Goal: Use online tool/utility: Utilize a website feature to perform a specific function

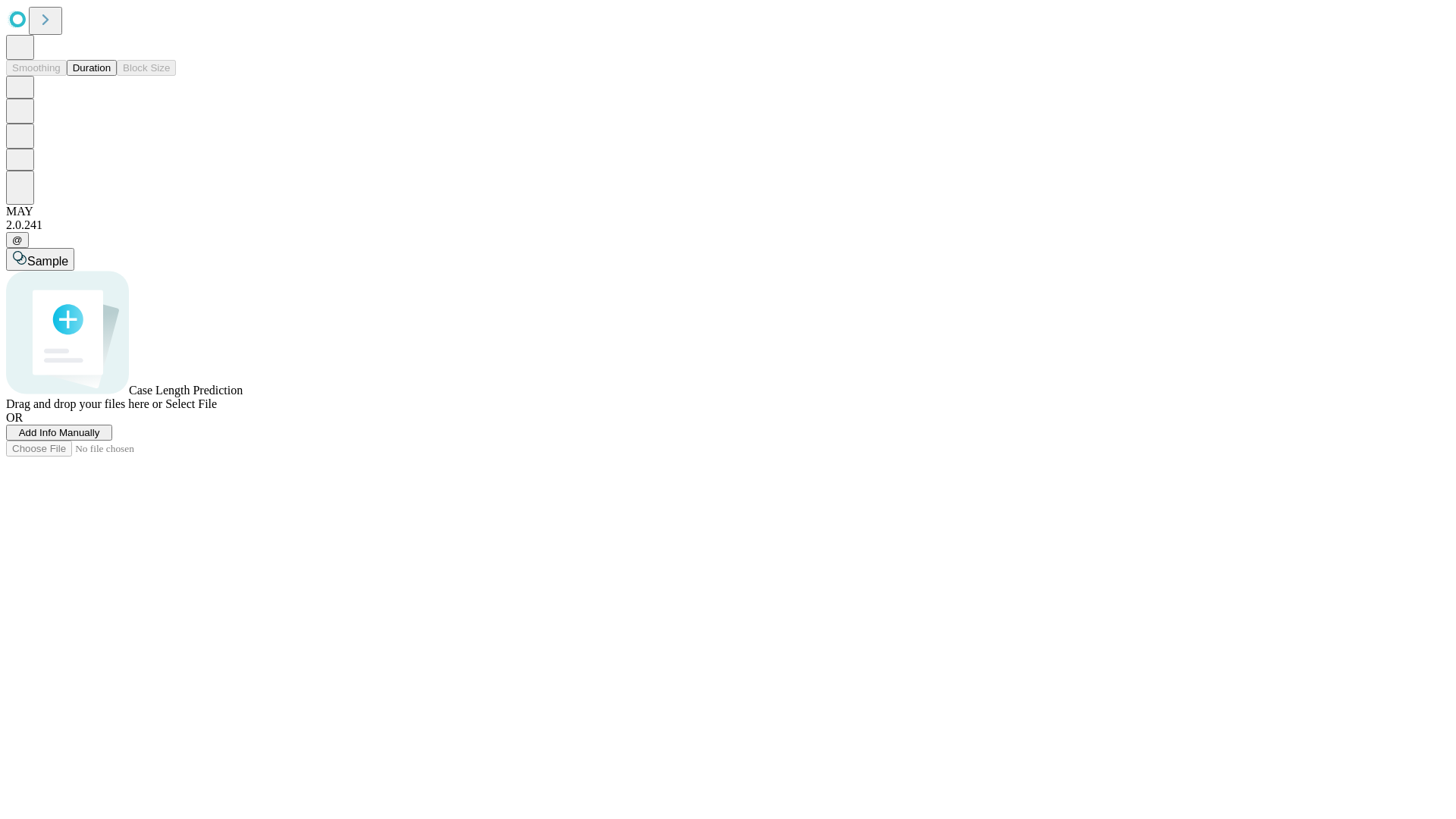
click at [111, 75] on button "Duration" at bounding box center [91, 68] width 50 height 16
click at [100, 439] on span "Add Info Manually" at bounding box center [59, 432] width 81 height 12
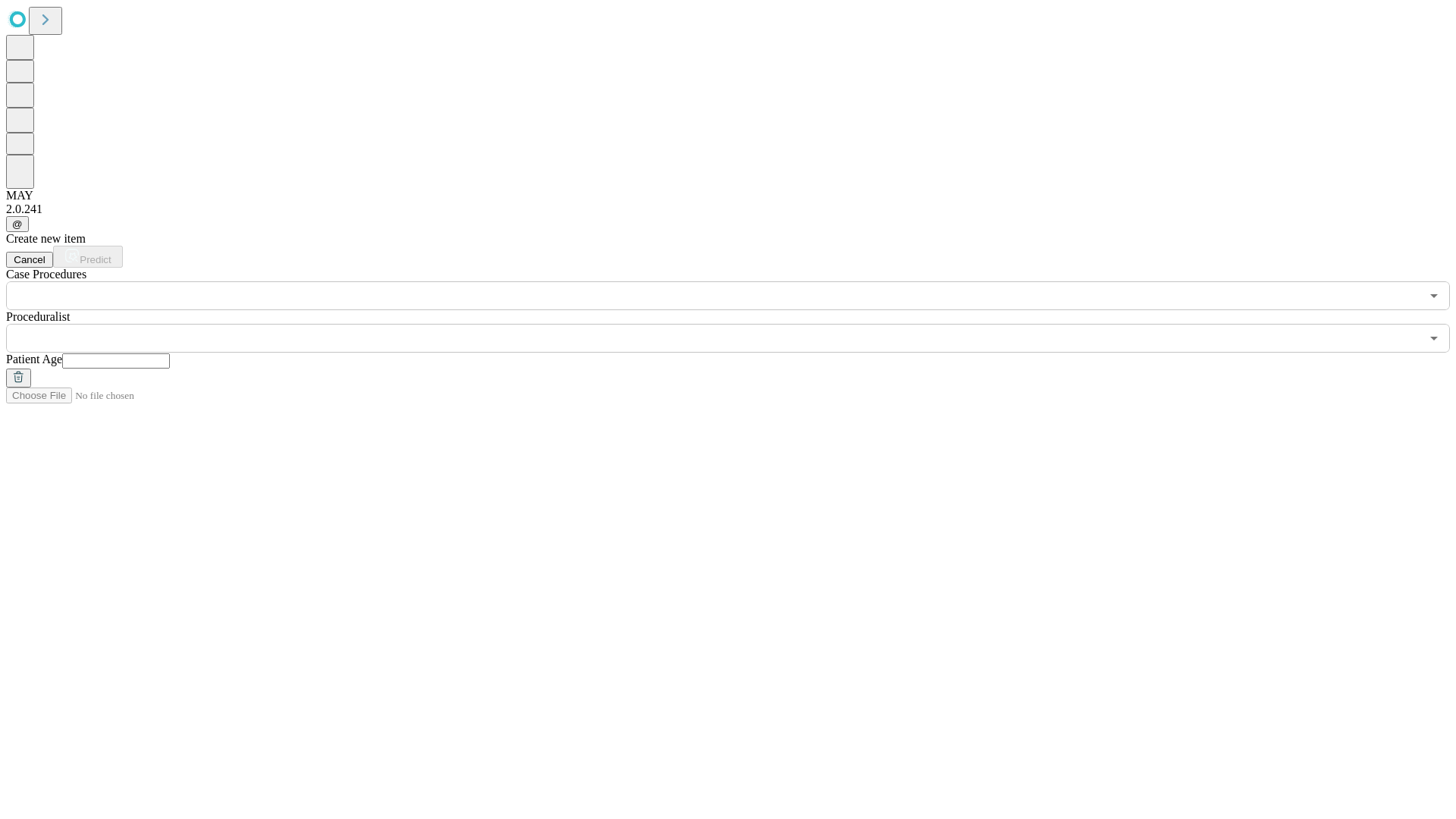
click at [170, 353] on input "text" at bounding box center [115, 360] width 108 height 15
type input "**"
click at [738, 324] on input "text" at bounding box center [713, 339] width 1414 height 29
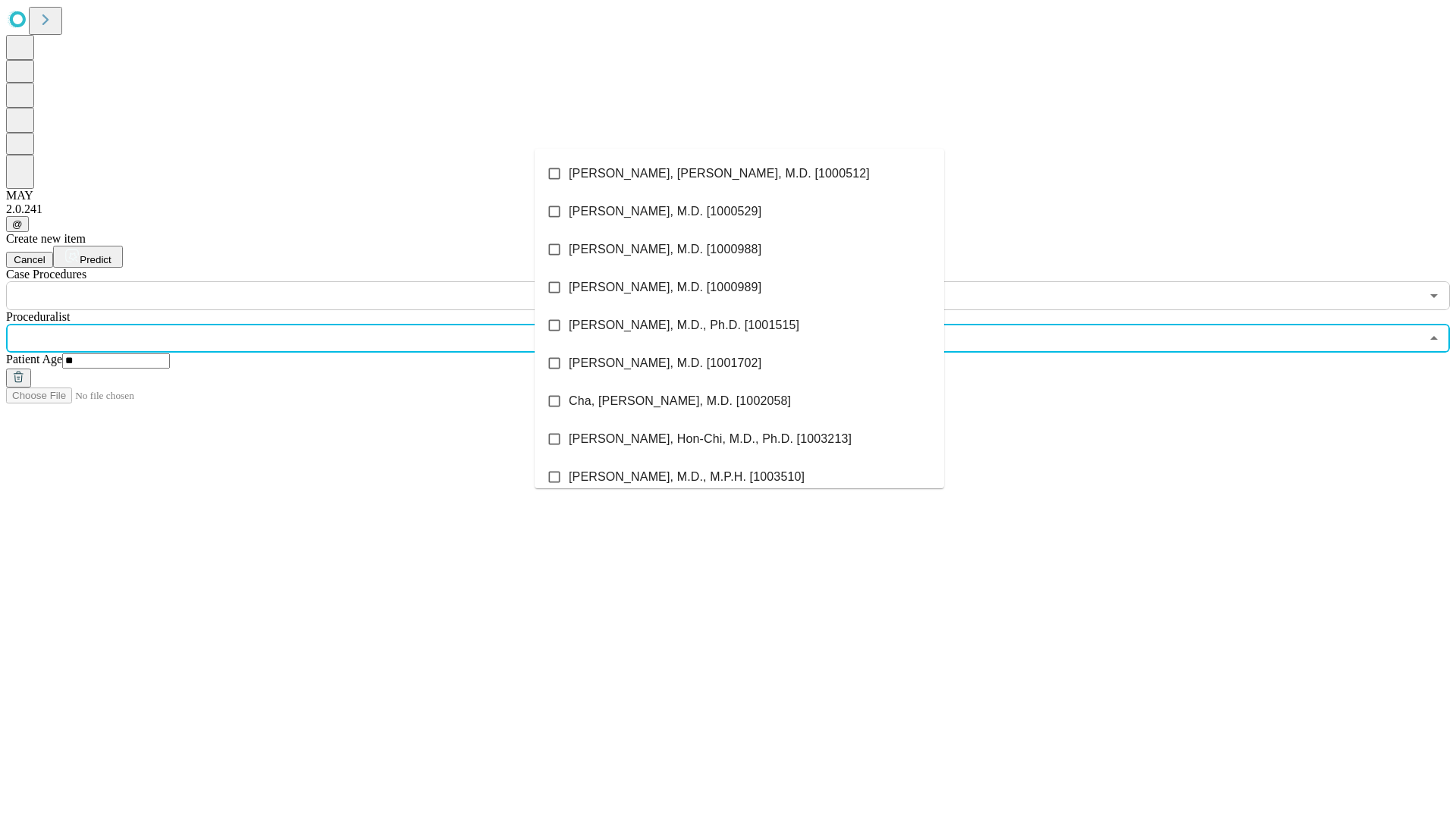
click at [739, 173] on li "[PERSON_NAME], [PERSON_NAME], M.D. [1000512]" at bounding box center [739, 173] width 410 height 38
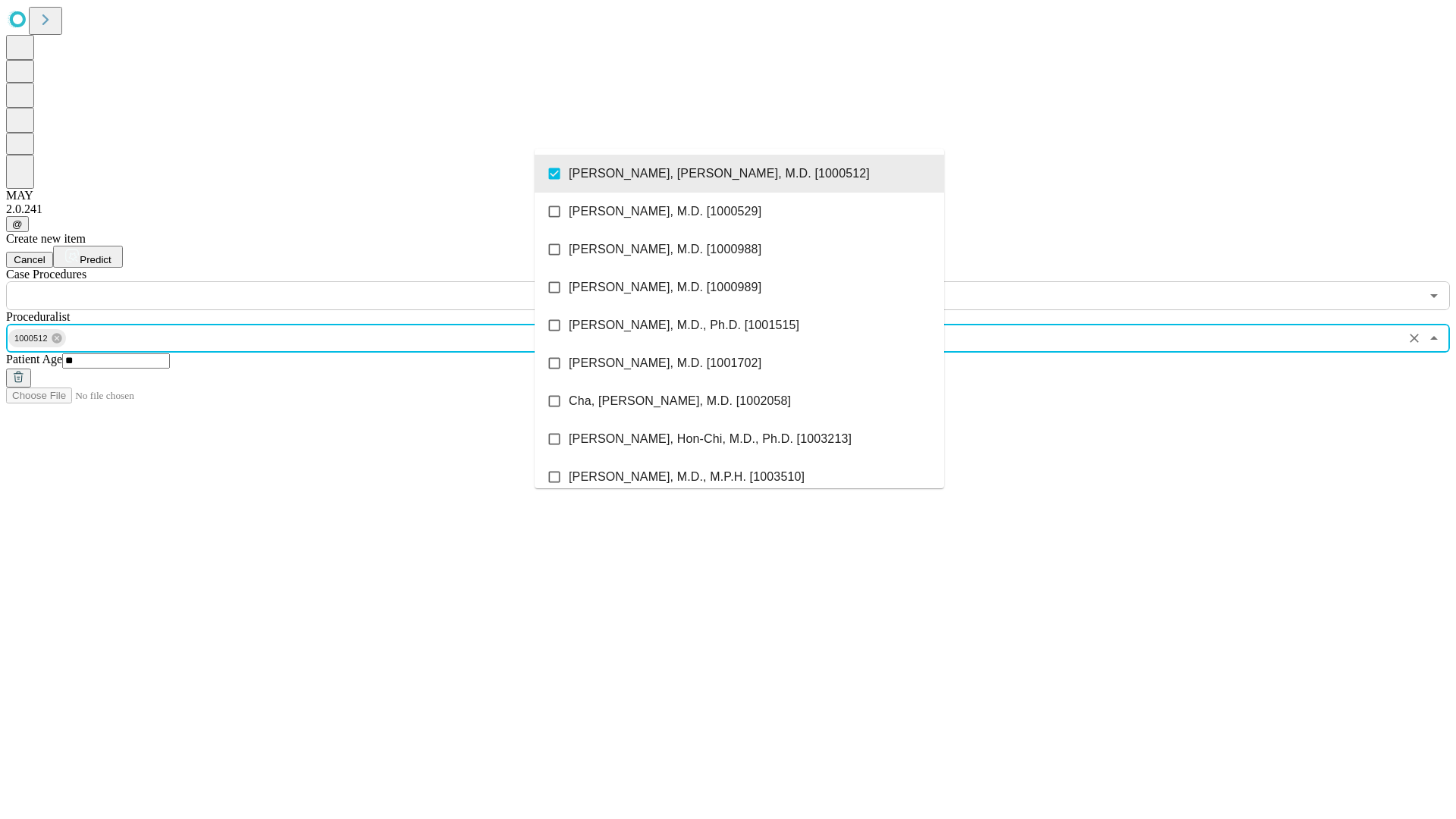
click at [319, 281] on input "text" at bounding box center [713, 296] width 1414 height 29
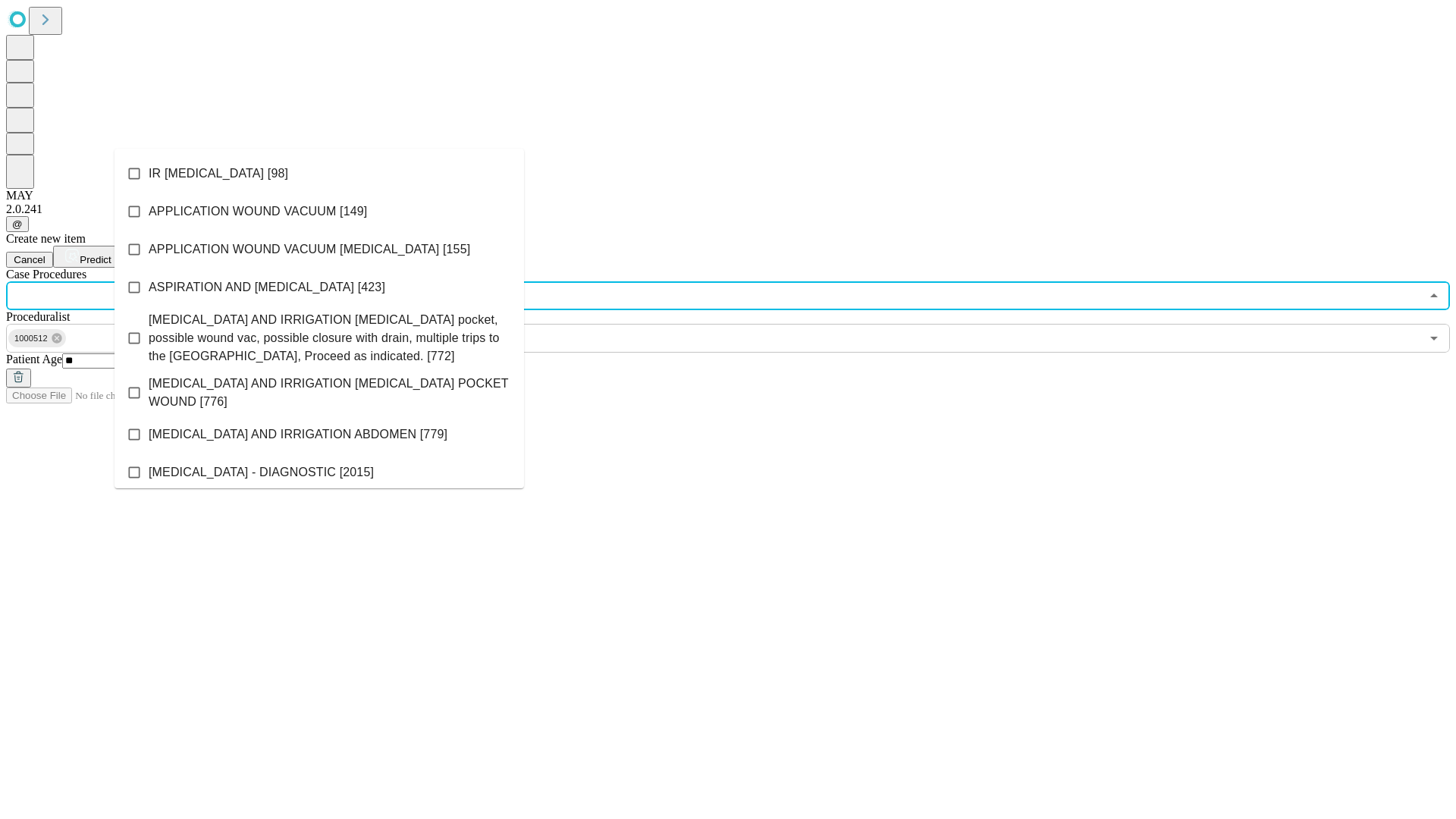
click at [320, 173] on li "IR [MEDICAL_DATA] [98]" at bounding box center [319, 173] width 410 height 38
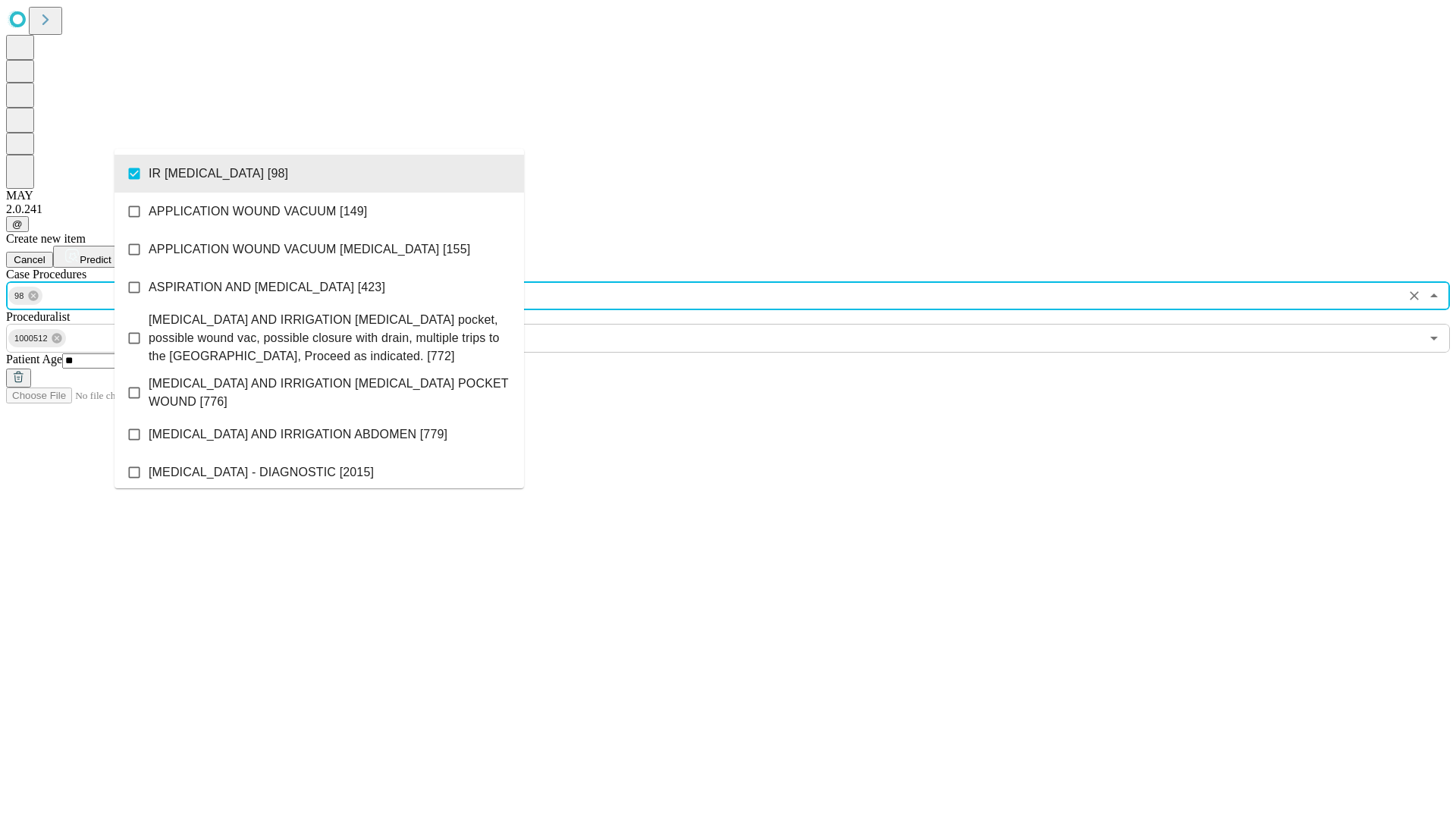
click at [111, 254] on span "Predict" at bounding box center [95, 260] width 31 height 12
